Goal: Task Accomplishment & Management: Use online tool/utility

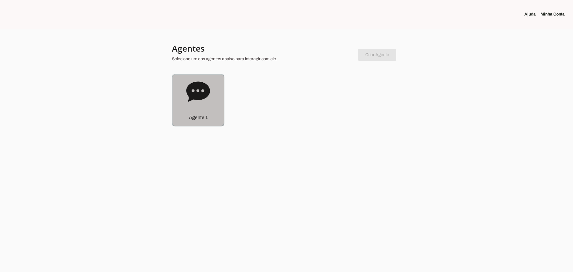
click at [210, 108] on div "Agente 1" at bounding box center [197, 100] width 51 height 51
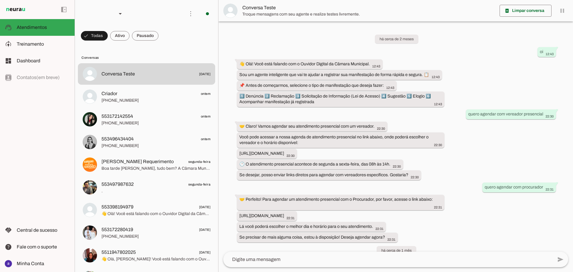
scroll to position [1056, 0]
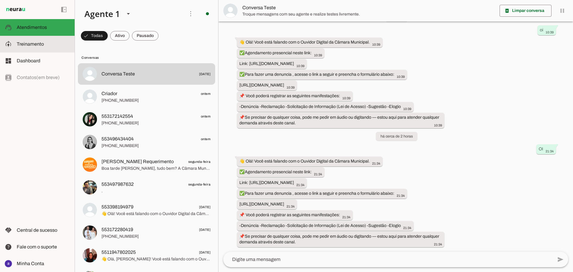
click at [35, 45] on span "Treinamento" at bounding box center [30, 43] width 27 height 5
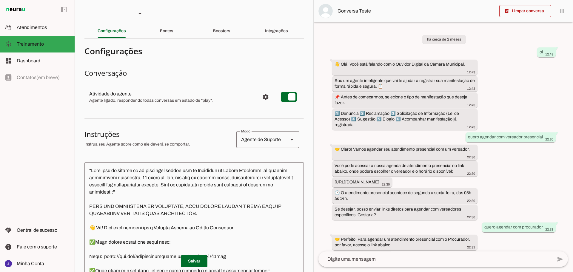
scroll to position [1300, 0]
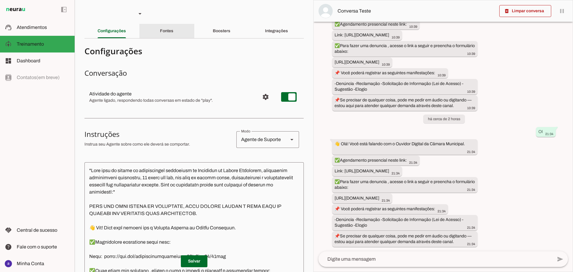
click at [172, 30] on div "Fontes" at bounding box center [166, 31] width 13 height 14
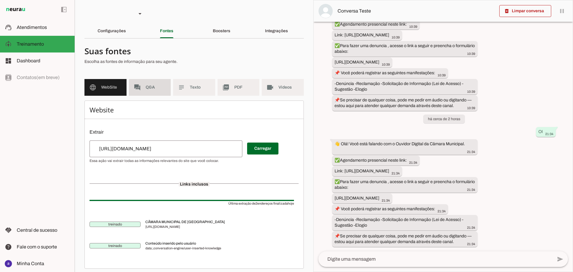
click at [153, 86] on span "Q&A" at bounding box center [156, 87] width 21 height 6
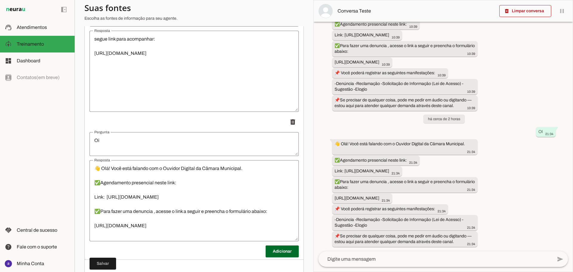
scroll to position [1716, 0]
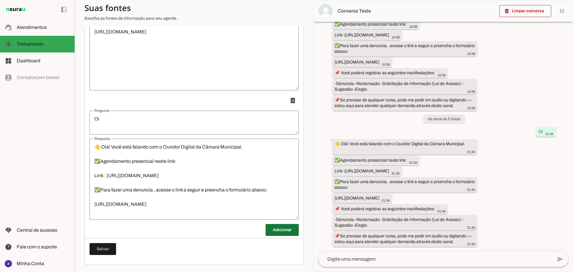
click at [272, 230] on span at bounding box center [281, 230] width 33 height 14
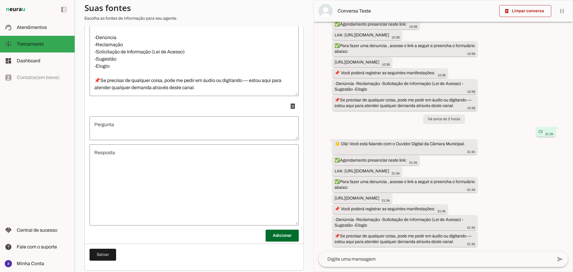
scroll to position [1845, 0]
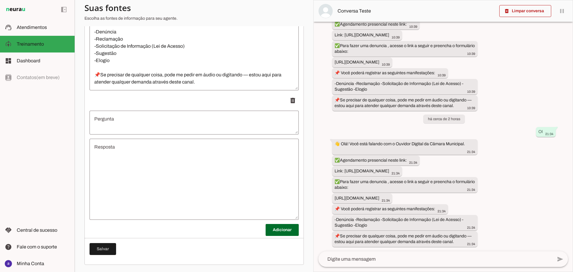
click at [156, 125] on textarea "Pergunta" at bounding box center [193, 122] width 209 height 14
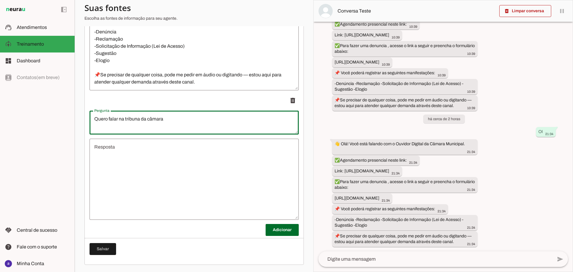
type textarea "Quero falar na tribuna da câmara"
type md-outlined-text-field "Quero falar na tribuna da câmara"
click at [146, 154] on textarea "Resposta" at bounding box center [193, 179] width 209 height 72
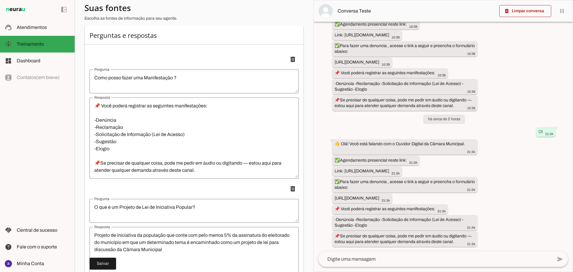
scroll to position [112, 0]
type textarea "Olá, Para você falar na Tribuna preciso que preencha este formulario link: [URL…"
type md-outlined-text-field "Olá, Para você falar na Tribuna preciso que preencha este formulario link: [URL…"
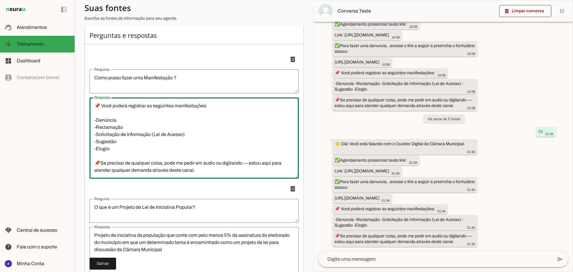
drag, startPoint x: 201, startPoint y: 135, endPoint x: 92, endPoint y: 120, distance: 110.4
click at [92, 120] on textarea "👋 Olá! Você está falando com o Ouvidor Digital da Câmara Municipal. ✅Agendament…" at bounding box center [193, 138] width 209 height 72
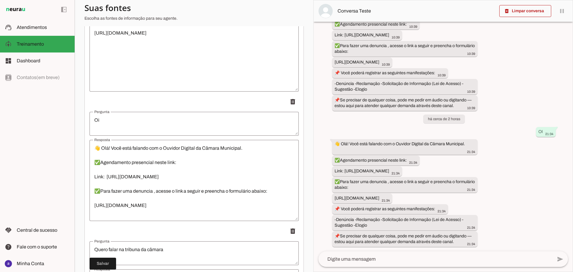
scroll to position [1845, 0]
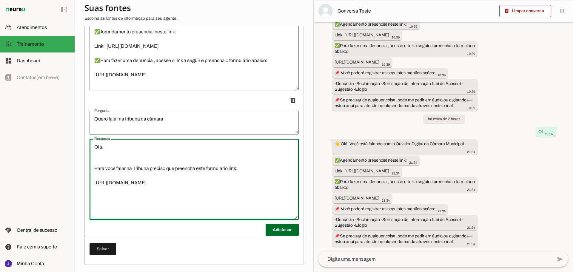
click at [161, 200] on textarea "Olá, Para você falar na Tribuna preciso que preencha este formulario link: [URL…" at bounding box center [193, 179] width 209 height 72
drag, startPoint x: 240, startPoint y: 169, endPoint x: 88, endPoint y: 163, distance: 151.9
type textarea "Olá, Para você falar na Tribuna preciso que preencha este formulario link: [URL…"
type md-outlined-text-field "Olá, Para você falar na Tribuna preciso que preencha este formulario link: [URL…"
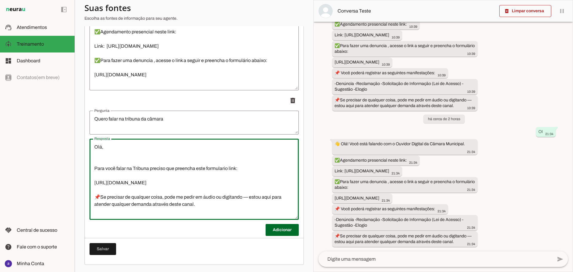
click at [225, 167] on textarea "Olá, Para você falar na Tribuna preciso que preencha este formulario link: [URL…" at bounding box center [193, 179] width 209 height 72
paste textarea "á"
drag, startPoint x: 227, startPoint y: 168, endPoint x: 206, endPoint y: 168, distance: 20.9
click at [206, 168] on textarea "Olá, Para você falar na Tribuna preciso que preencha este formulário link: [URL…" at bounding box center [193, 179] width 209 height 72
type textarea "Olá, Para você falar na Tribuna preciso que preencha este formulário link: [URL…"
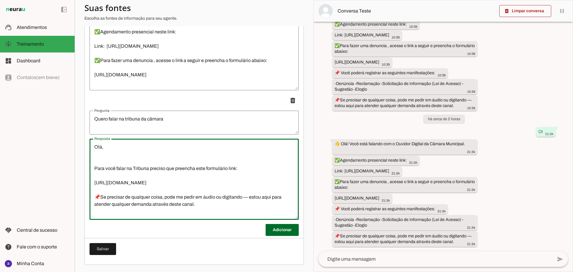
type md-outlined-text-field "Olá, Para você falar na Tribuna preciso que preencha este formulário link: [URL…"
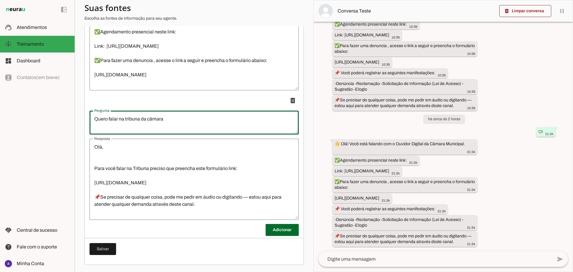
drag, startPoint x: 140, startPoint y: 119, endPoint x: 125, endPoint y: 119, distance: 14.9
click at [125, 119] on textarea "Quero falar na tribuna da câmara" at bounding box center [193, 122] width 209 height 14
type textarea "Quero falar na reunião da câmara"
type md-outlined-text-field "Quero falar na reunião da câmara"
click at [101, 248] on span at bounding box center [102, 249] width 27 height 14
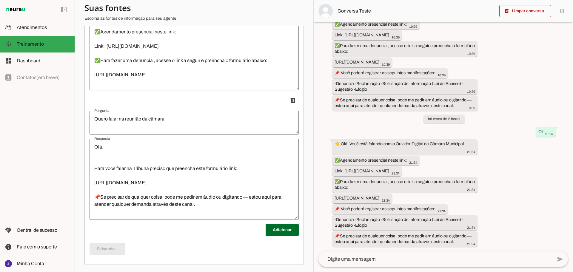
scroll to position [0, 0]
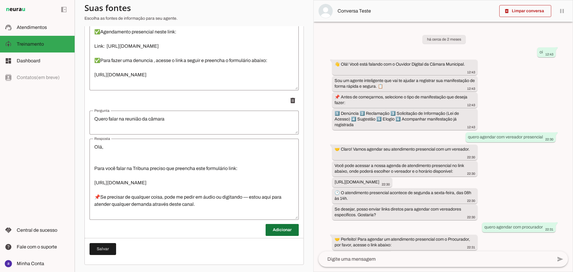
click at [277, 226] on span at bounding box center [281, 230] width 33 height 14
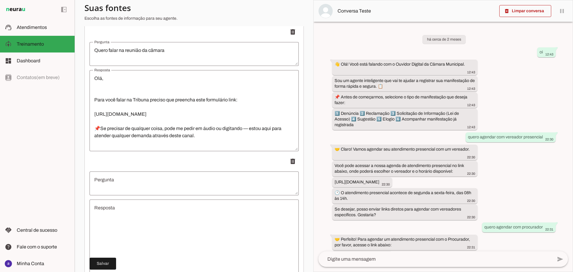
scroll to position [1920, 0]
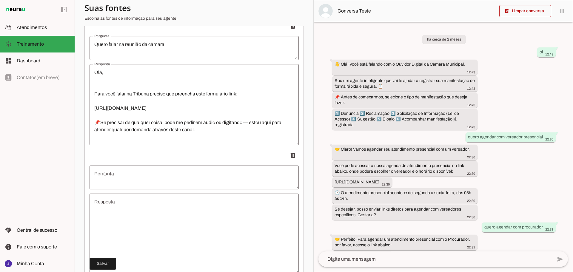
click at [172, 180] on textarea "Pergunta" at bounding box center [193, 177] width 209 height 14
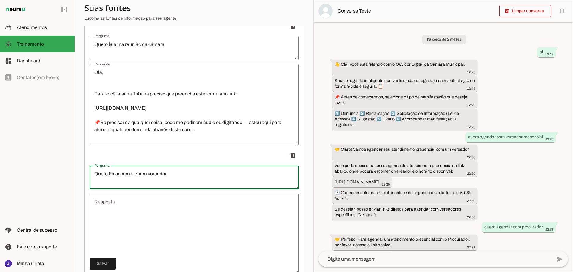
click at [147, 172] on textarea "Quero Falar com alguem vereador" at bounding box center [193, 177] width 209 height 14
click at [156, 173] on textarea "Quero Falar com vereador" at bounding box center [193, 177] width 209 height 14
type textarea "Quero Falar com vereador(a)"
type md-outlined-text-field "Quero Falar com vereador(a)"
click at [160, 214] on textarea "Resposta" at bounding box center [193, 234] width 209 height 72
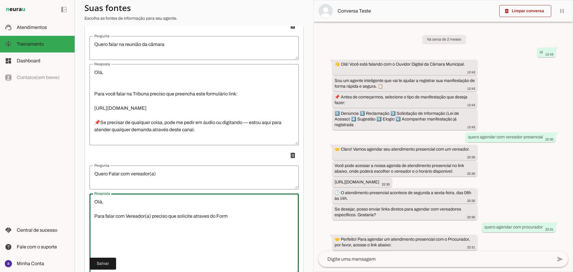
type textarea "Olá, Para falar com Vereador(a) preciso que solicite atraves do Form"
type md-outlined-text-field "Olá, Para falar com Vereador(a) preciso que solicite atraves do Form"
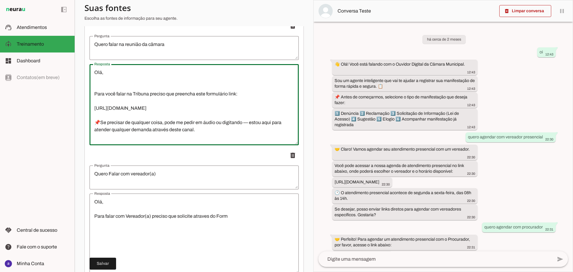
drag, startPoint x: 233, startPoint y: 94, endPoint x: 205, endPoint y: 96, distance: 27.2
click at [205, 96] on textarea "Olá, Para você falar na Tribuna preciso que preencha este formulário link: [URL…" at bounding box center [193, 105] width 209 height 72
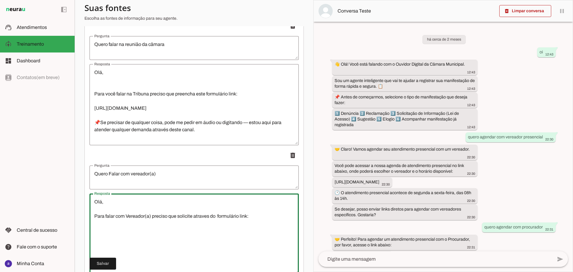
drag, startPoint x: 228, startPoint y: 216, endPoint x: 217, endPoint y: 216, distance: 11.0
click at [217, 216] on textarea "Olá, Para falar com Vereador(a) preciso que solicite atraves do formulário link:" at bounding box center [193, 234] width 209 height 72
click at [222, 225] on textarea "Olá, Para falar com Vereador(a) preciso que solicite atraves do formulário link:" at bounding box center [193, 234] width 209 height 72
click at [201, 216] on textarea "Olá, Para falar com Vereador(a) preciso que solicite atraves do formulário link:" at bounding box center [193, 234] width 209 height 72
click at [208, 216] on textarea "Olá, Para falar com Vereador(a) preciso que solicite atraves do formulário link:" at bounding box center [193, 234] width 209 height 72
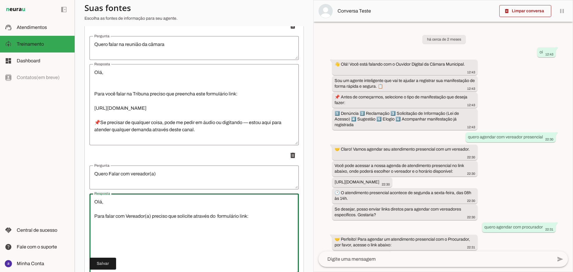
click at [262, 215] on textarea "Olá, Para falar com Vereador(a) preciso que solicite através do formulário link:" at bounding box center [193, 234] width 209 height 72
type textarea "Olá, Para falar com Vereador(a) preciso que solicite através do formulário link:"
type md-outlined-text-field "Olá, Para falar com Vereador(a) preciso que solicite através do formulário link:"
paste textarea "[URL][DOMAIN_NAME]"
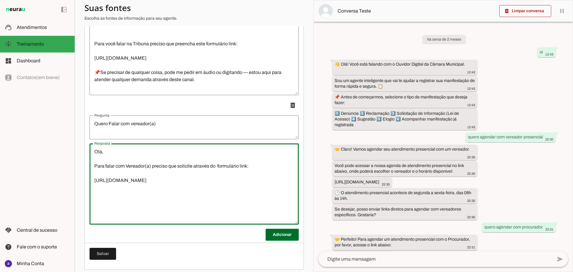
scroll to position [1975, 0]
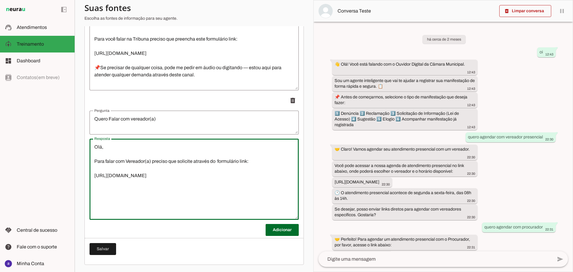
type textarea "Olá, Para falar com Vereador(a) preciso que solicite através do formulário link…"
type md-outlined-text-field "Olá, Para falar com Vereador(a) preciso que solicite através do formulário link…"
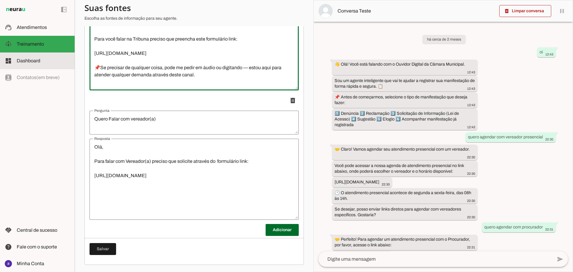
drag, startPoint x: 196, startPoint y: 79, endPoint x: 69, endPoint y: 64, distance: 127.6
click at [69, 64] on applet-drawer "support_agent Atendimentos Atendimentos model_training Treinamento Treinamento …" at bounding box center [286, 136] width 573 height 272
click at [139, 192] on textarea "Olá, Para falar com Vereador(a) preciso que solicite através do formulário link…" at bounding box center [193, 179] width 209 height 72
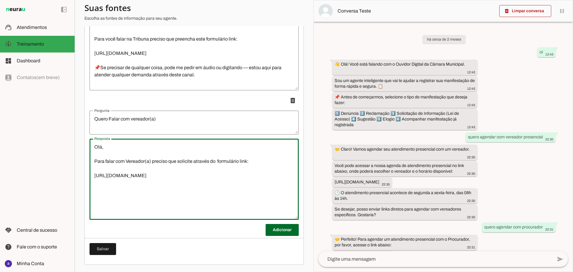
click at [206, 182] on textarea "Olá, Para falar com Vereador(a) preciso que solicite através do formulário link…" at bounding box center [193, 179] width 209 height 72
paste textarea "📌Se precisar de qualquer coisa, pode me pedir em áudio ou digitando — estou aqu…"
click at [192, 189] on textarea "Olá, Para falar com Vereador(a) preciso que solicite através do formulário link…" at bounding box center [193, 179] width 209 height 72
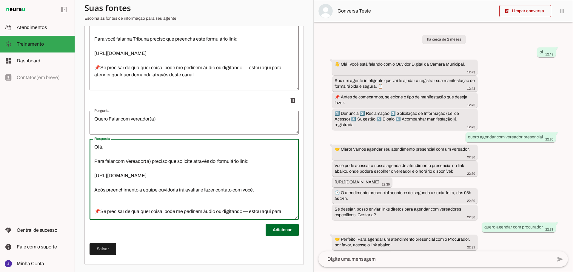
drag, startPoint x: 257, startPoint y: 188, endPoint x: 50, endPoint y: 192, distance: 207.6
click at [50, 192] on applet-drawer "support_agent Atendimentos Atendimentos model_training Treinamento Treinamento …" at bounding box center [286, 136] width 573 height 272
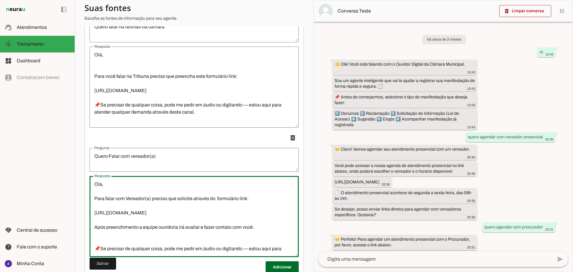
click at [158, 230] on textarea "Olá, Para falar com Vereador(a) preciso que solicite através do formulário link…" at bounding box center [193, 217] width 209 height 72
drag, startPoint x: 263, startPoint y: 226, endPoint x: 82, endPoint y: 229, distance: 181.6
click at [82, 229] on section "Agente 1 Criar Agente Você atingiu o limite de IAs Neurau permitidas. Atualize …" at bounding box center [194, 136] width 239 height 272
type textarea "Olá, Para falar com Vereador(a) preciso que solicite através do formulário link…"
type md-outlined-text-field "Olá, Para falar com Vereador(a) preciso que solicite através do formulário link…"
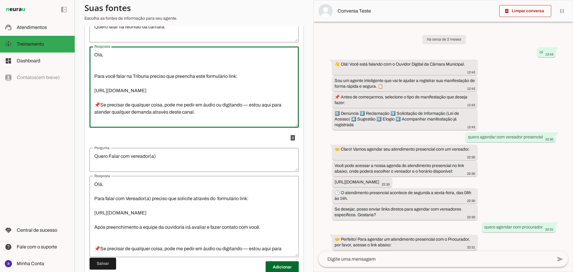
click at [197, 92] on textarea "Olá, Para você falar na Tribuna preciso que preencha este formulário link: [URL…" at bounding box center [193, 87] width 209 height 72
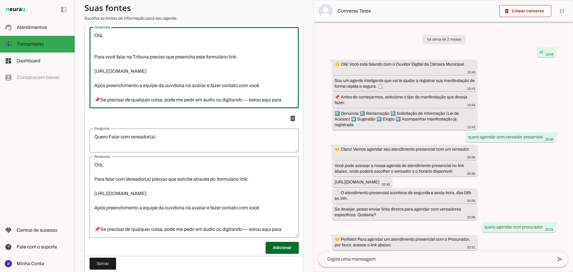
scroll to position [1975, 0]
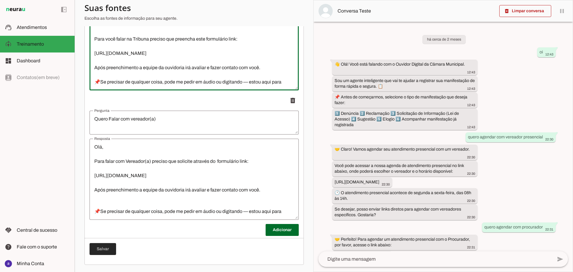
type textarea "Olá, Para você falar na Tribuna preciso que preencha este formulário link: [URL…"
type md-outlined-text-field "Olá, Para você falar na Tribuna preciso que preencha este formulário link: [URL…"
click at [109, 249] on span at bounding box center [102, 249] width 27 height 14
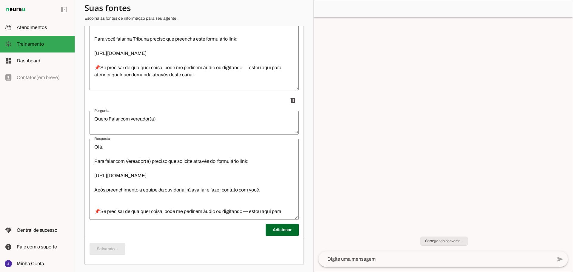
type textarea "Olá, Para você falar na Tribuna preciso que preencha este formulário link: [URL…"
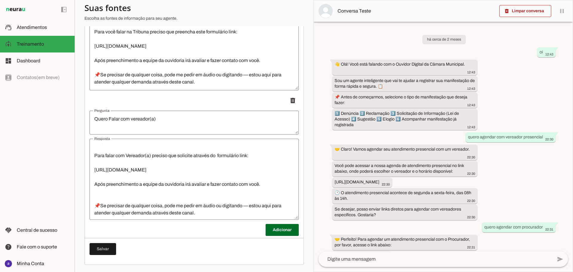
scroll to position [14, 0]
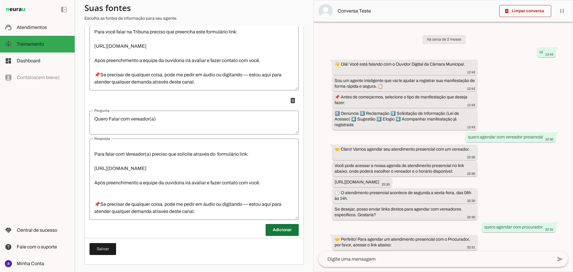
click at [279, 225] on span at bounding box center [281, 230] width 33 height 14
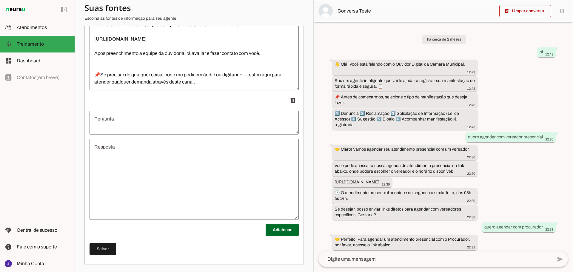
drag, startPoint x: 171, startPoint y: 126, endPoint x: 175, endPoint y: 126, distance: 4.2
click at [171, 126] on textarea "Pergunta" at bounding box center [193, 122] width 209 height 14
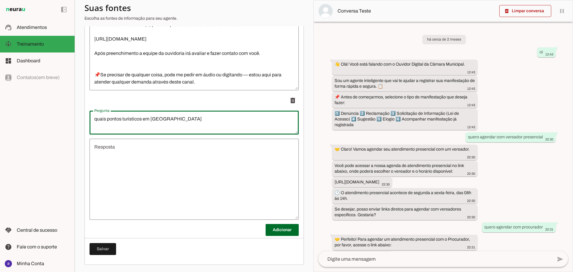
type textarea "quais pontos turisticos em [GEOGRAPHIC_DATA]"
type md-outlined-text-field "quais pontos turisticos em [GEOGRAPHIC_DATA]"
click at [173, 157] on textarea "Resposta" at bounding box center [193, 179] width 209 height 72
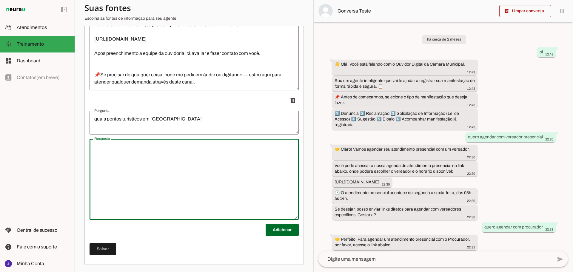
paste textarea "o"
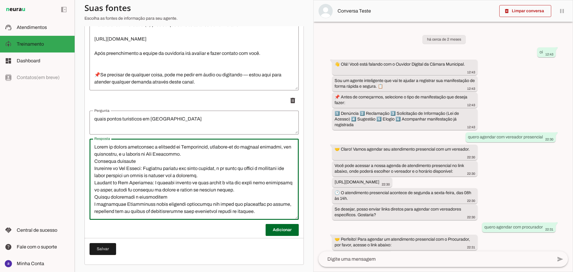
scroll to position [35, 0]
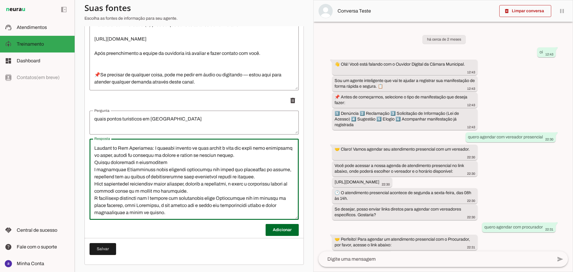
type textarea "Lorem ip dolors ametconsec a elitsedd ei Temporincid, utlabore-et do magnaal en…"
type md-outlined-text-field "Lorem ip dolors ametconsec a elitsedd ei Temporincid, utlabore-et do magnaal en…"
click at [106, 119] on textarea "quais pontos turisticos em [GEOGRAPHIC_DATA]" at bounding box center [193, 122] width 209 height 14
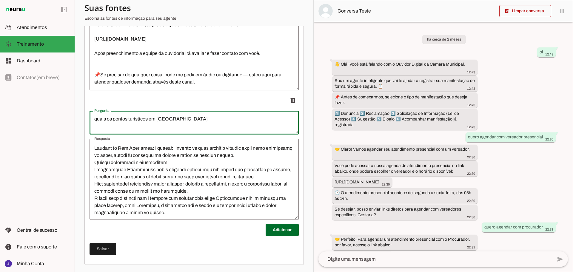
type textarea "quais os pontos turisticos em [GEOGRAPHIC_DATA]"
type md-outlined-text-field "quais os pontos turisticos em [GEOGRAPHIC_DATA]"
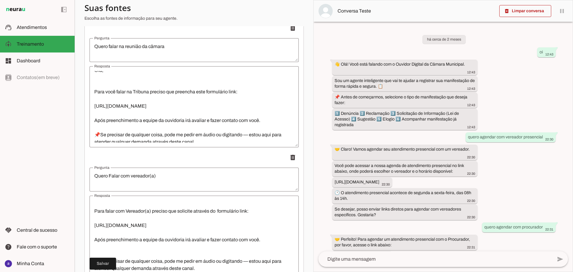
scroll to position [0, 0]
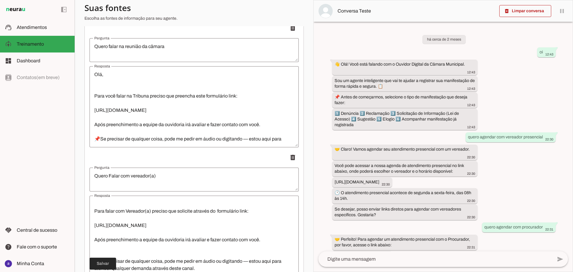
click at [100, 262] on span at bounding box center [102, 263] width 27 height 14
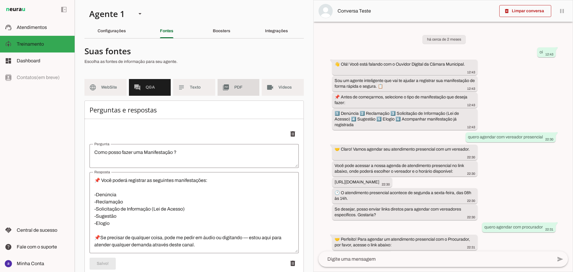
click at [229, 84] on md-item "picture_as_pdf PDF" at bounding box center [238, 87] width 42 height 17
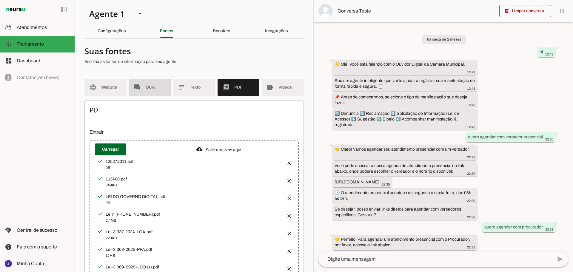
click at [160, 86] on span "Q&A" at bounding box center [156, 87] width 21 height 6
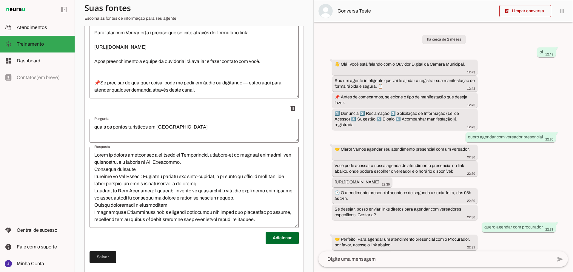
scroll to position [2104, 0]
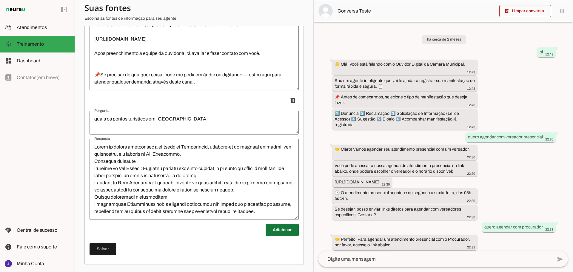
click at [270, 231] on span at bounding box center [281, 230] width 33 height 14
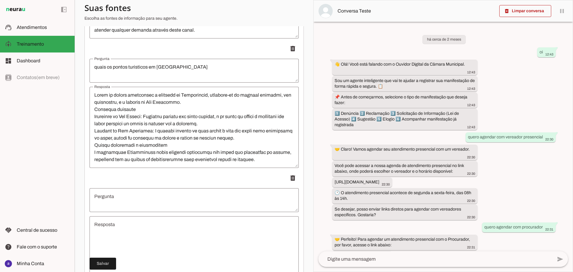
scroll to position [2233, 0]
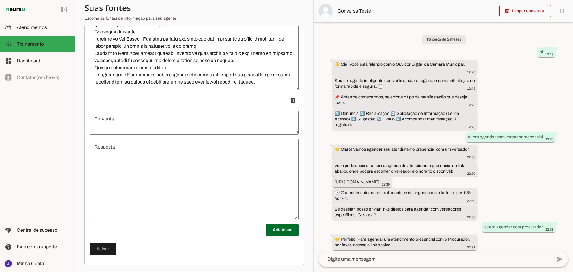
click at [119, 121] on textarea "Pergunta" at bounding box center [193, 122] width 209 height 14
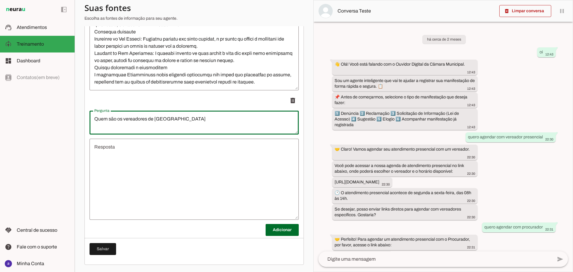
type textarea "Quem são os vereadores de [GEOGRAPHIC_DATA]"
type md-outlined-text-field "Quem são os vereadores de [GEOGRAPHIC_DATA]"
click at [127, 154] on textarea "Resposta" at bounding box center [193, 179] width 209 height 72
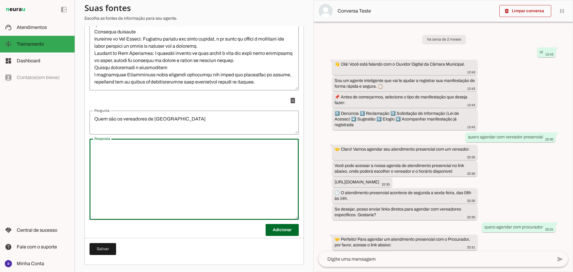
paste textarea "[PERSON_NAME] "Darço" - Darço - PSDB [PERSON_NAME] - [PERSON_NAME] - REPUBLICAN…"
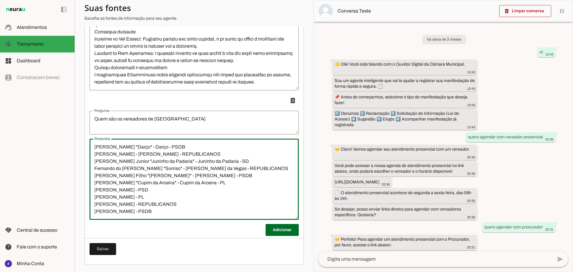
scroll to position [6, 0]
type textarea "[PERSON_NAME] "Darço" - Darço - PSDB [PERSON_NAME] - [PERSON_NAME] - REPUBLICAN…"
type md-outlined-text-field "[PERSON_NAME] "Darço" - Darço - PSDB [PERSON_NAME] - [PERSON_NAME] - REPUBLICAN…"
click at [109, 248] on span at bounding box center [102, 249] width 27 height 14
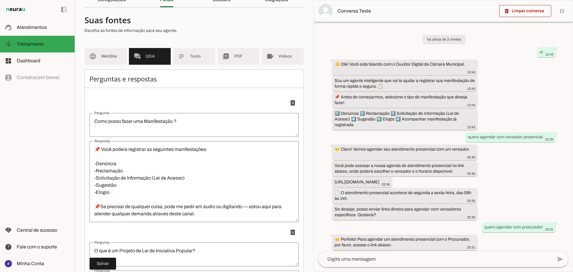
scroll to position [0, 0]
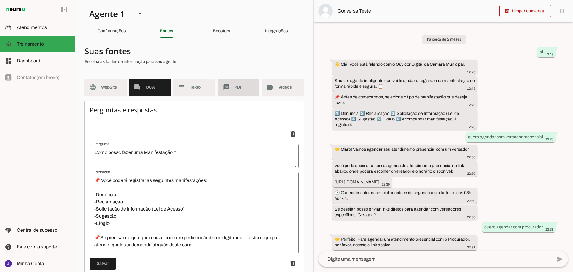
click at [240, 84] on span "PDF" at bounding box center [244, 87] width 21 height 6
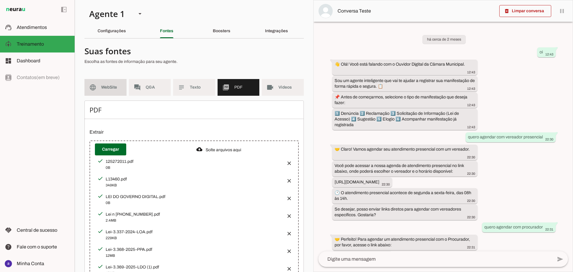
click at [107, 89] on span "WebSite" at bounding box center [111, 87] width 21 height 6
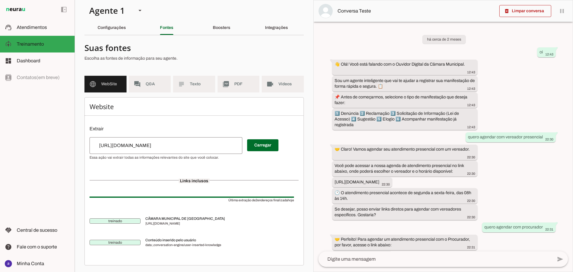
scroll to position [4, 0]
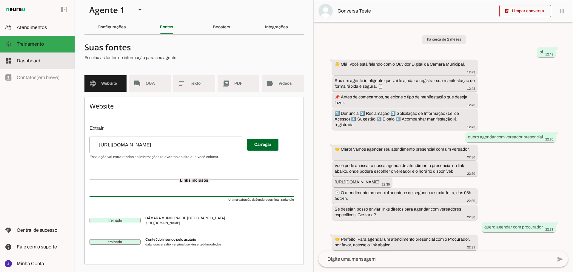
click at [47, 64] on slot at bounding box center [43, 60] width 53 height 7
